Goal: Check status: Check status

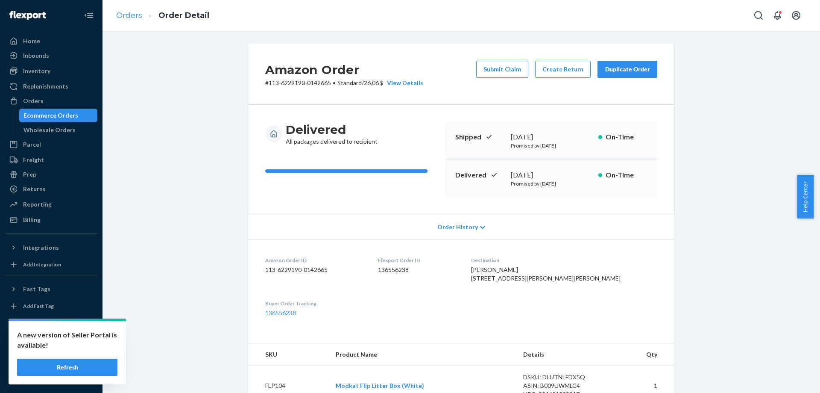
scroll to position [261, 0]
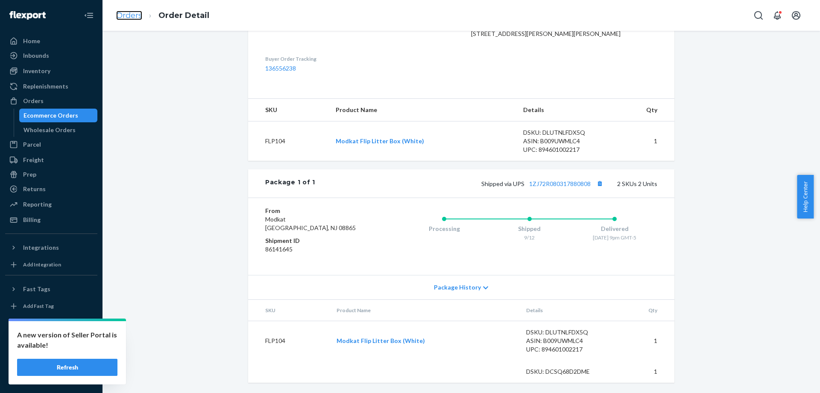
click at [141, 18] on link "Orders" at bounding box center [129, 15] width 26 height 9
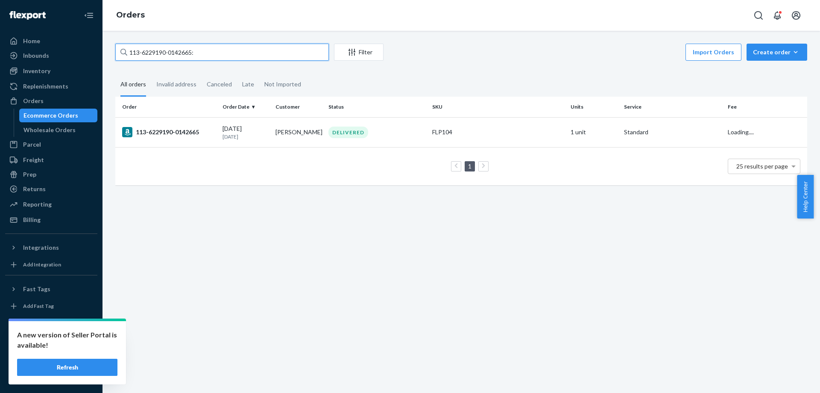
drag, startPoint x: 236, startPoint y: 52, endPoint x: 103, endPoint y: 52, distance: 133.3
click at [103, 52] on div "113-6229190-0142665: Filter Import Orders Create order Ecommerce order Removal …" at bounding box center [462, 212] width 718 height 362
paste input "#MK-371757"
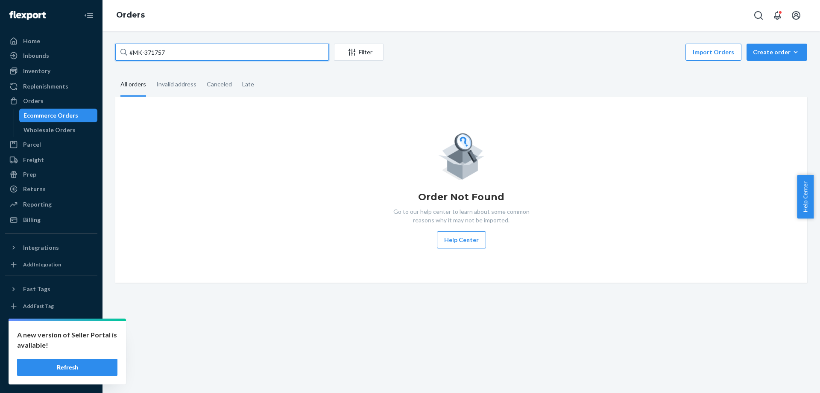
click at [129, 52] on input "#MK-371757" at bounding box center [222, 52] width 214 height 17
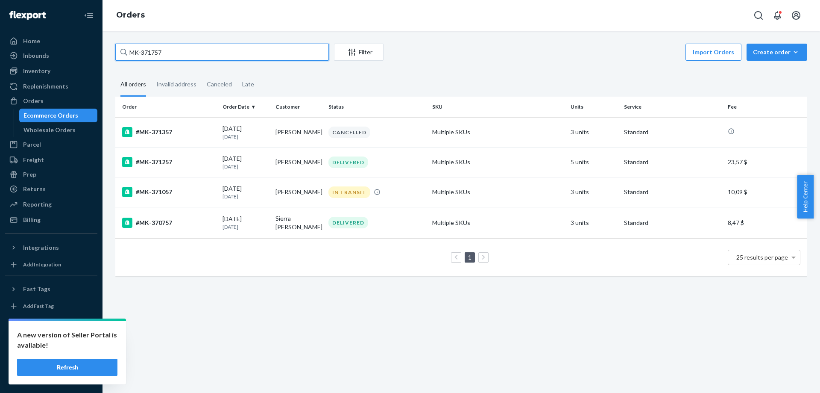
drag, startPoint x: 194, startPoint y: 50, endPoint x: 103, endPoint y: 52, distance: 91.0
click at [103, 52] on div "MK-371757 Filter Import Orders Create order Ecommerce order Removal order All o…" at bounding box center [462, 212] width 718 height 362
paste input "#"
type input "#MK-371757"
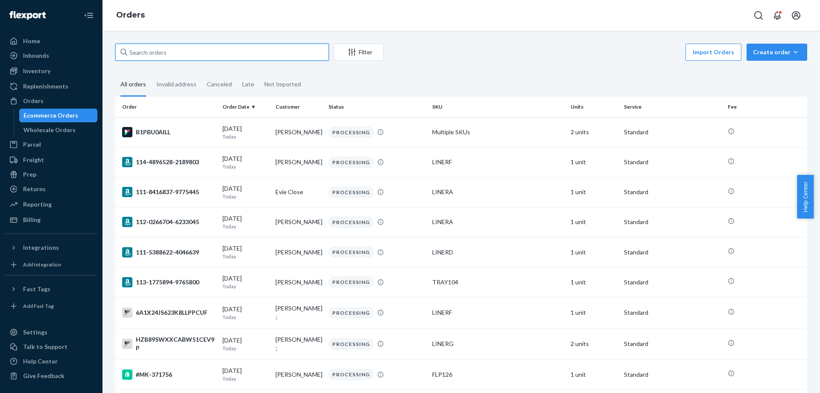
click at [159, 53] on input "text" at bounding box center [222, 52] width 214 height 17
paste input "#MK-371757"
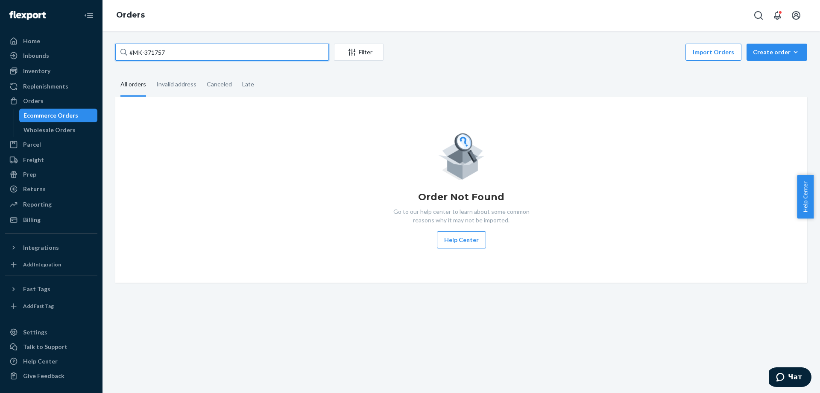
click at [132, 53] on input "#MK-371757" at bounding box center [222, 52] width 214 height 17
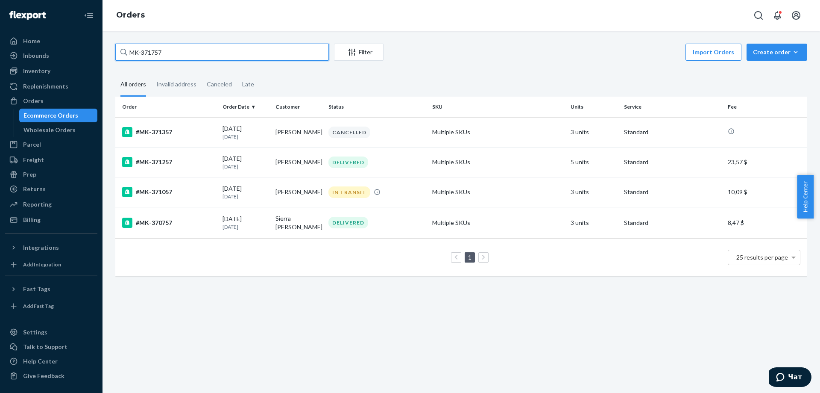
type input "MK-371757"
